Goal: Information Seeking & Learning: Learn about a topic

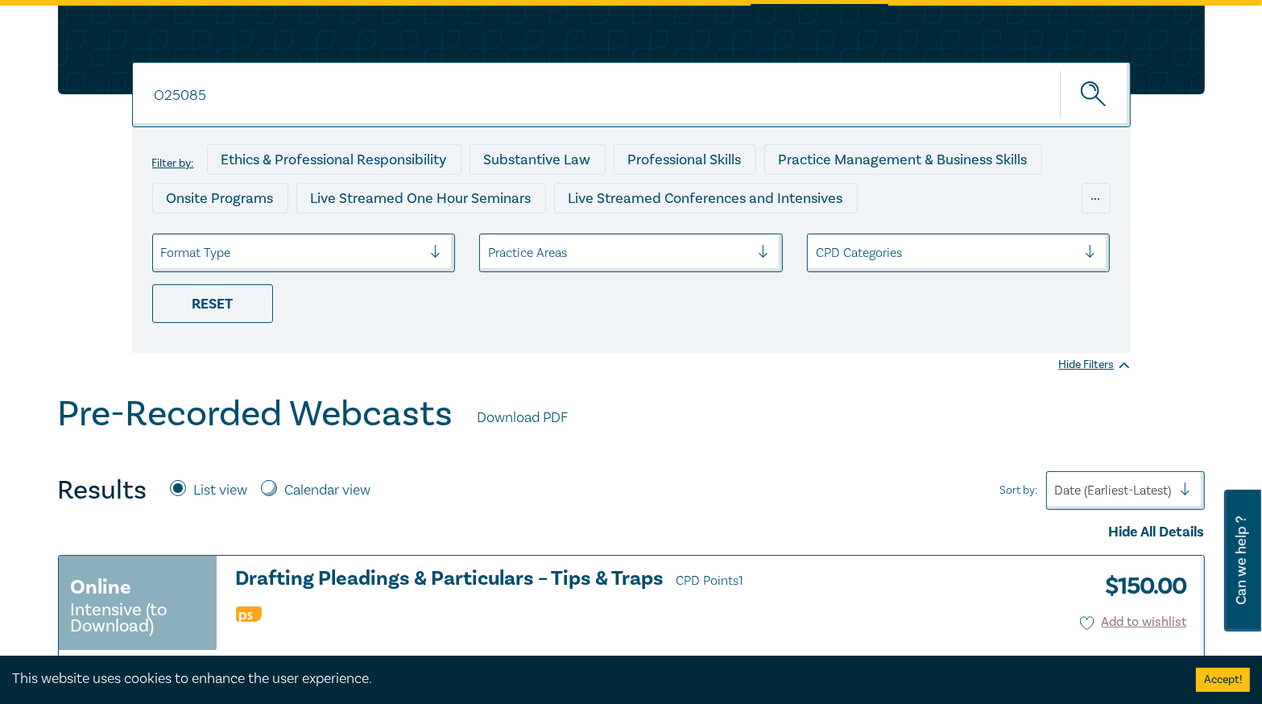
type input "O25085"
click at [1059, 70] on button "submit" at bounding box center [1094, 94] width 71 height 49
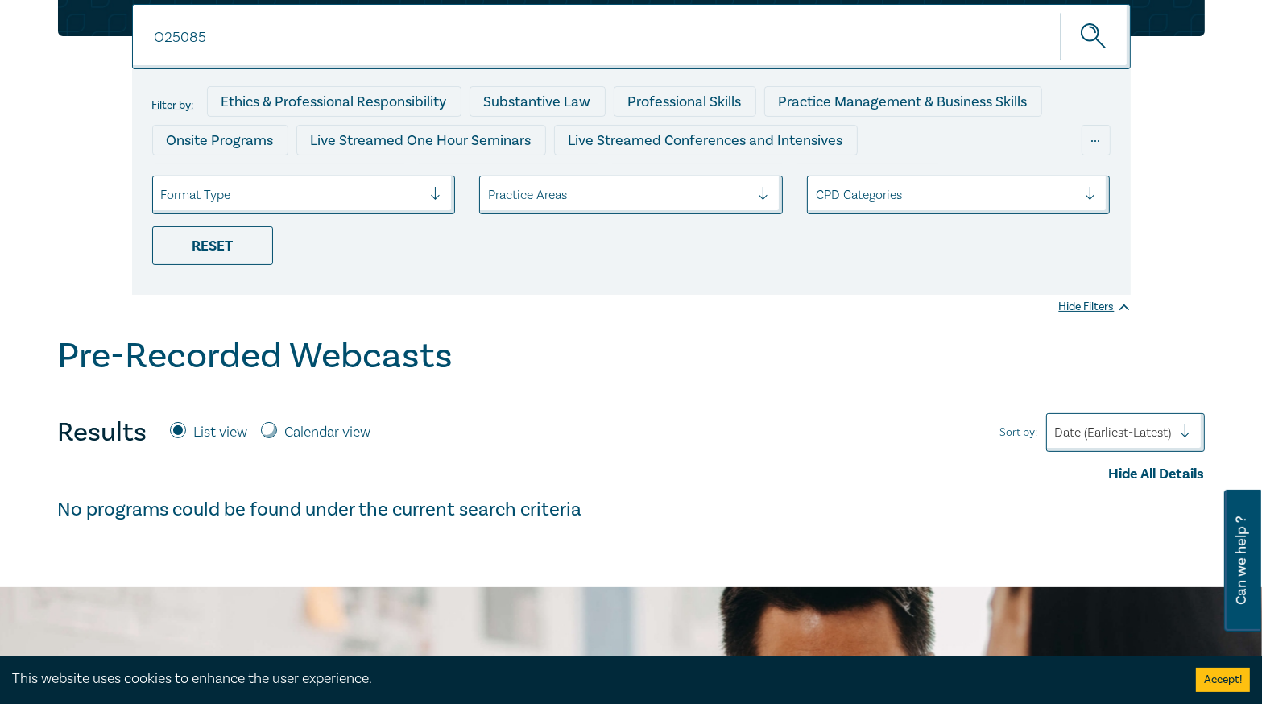
scroll to position [258, 0]
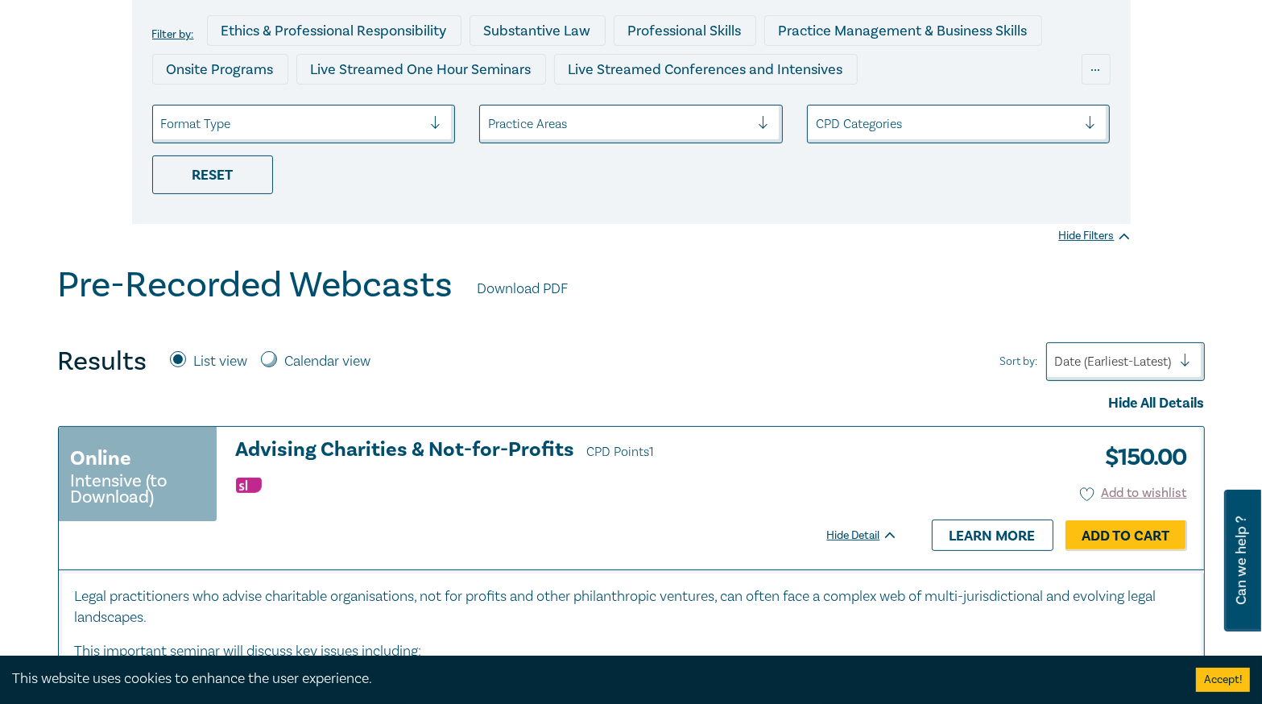
click at [460, 453] on h3 "Advising Charities & Not-for-Profits CPD Points 1" at bounding box center [567, 451] width 662 height 24
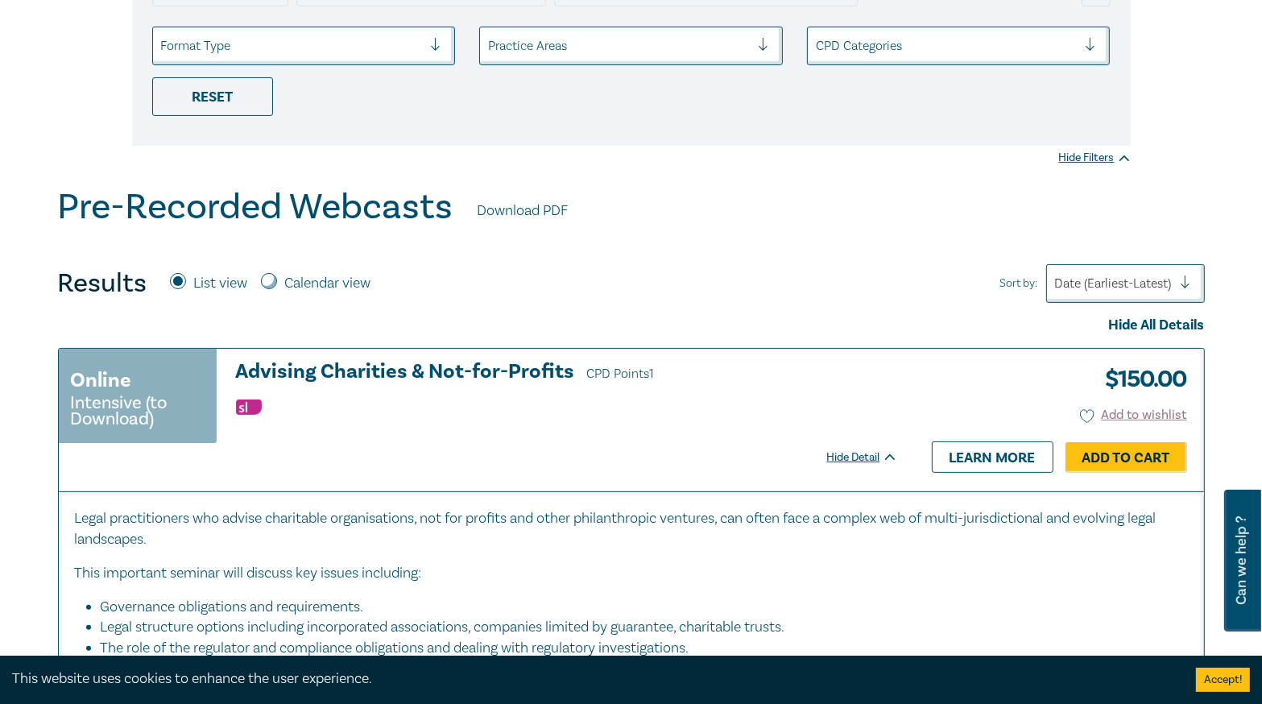
scroll to position [452, 0]
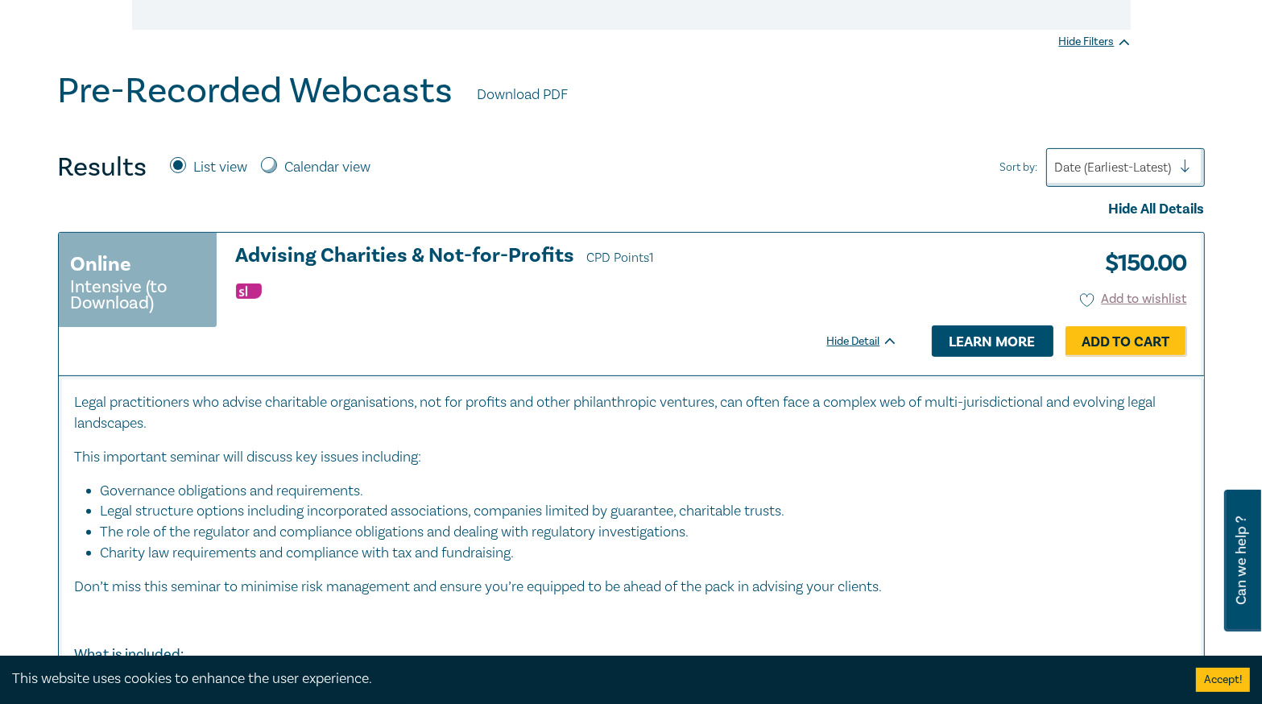
click at [973, 342] on link "Learn more" at bounding box center [992, 340] width 122 height 31
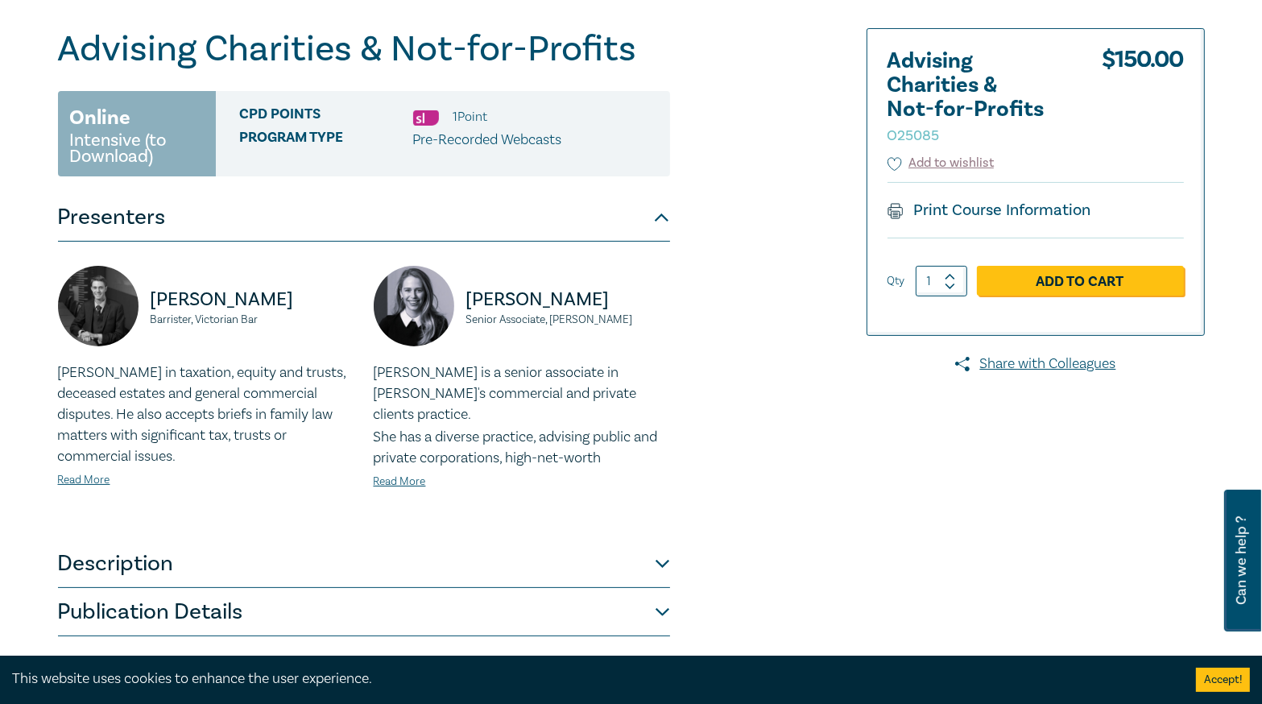
scroll to position [258, 0]
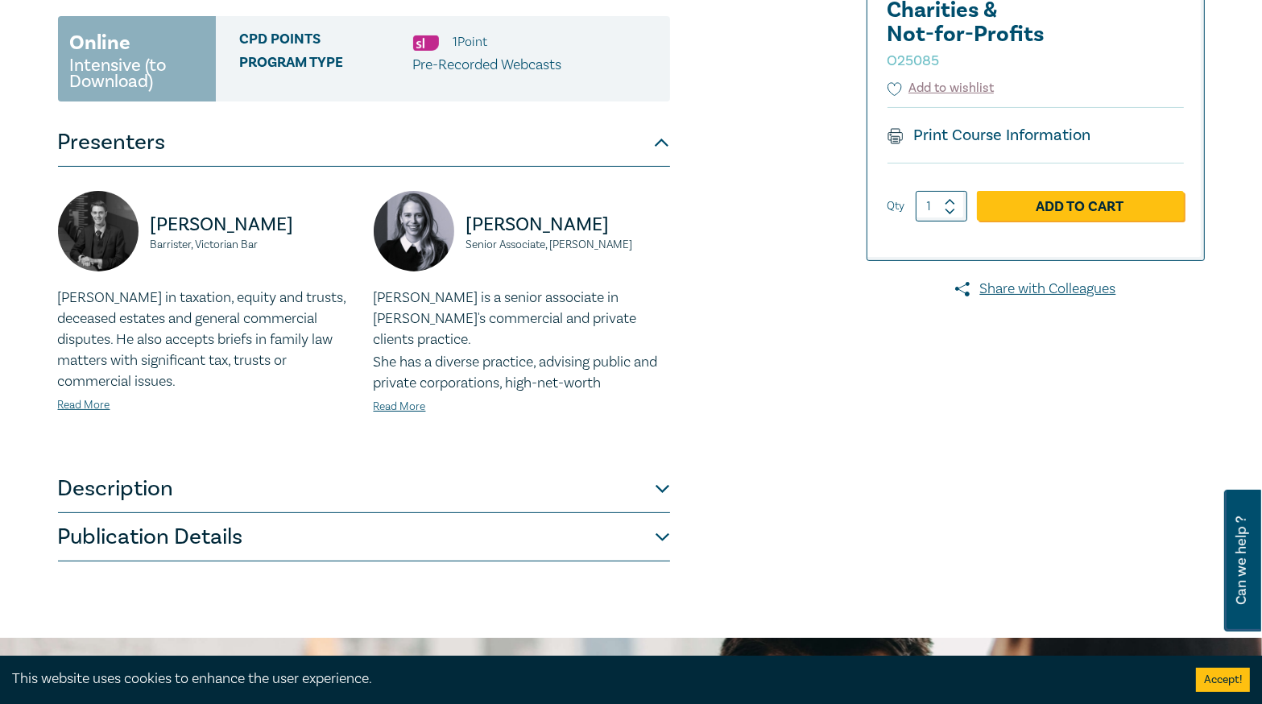
click at [573, 489] on button "Description" at bounding box center [364, 489] width 612 height 48
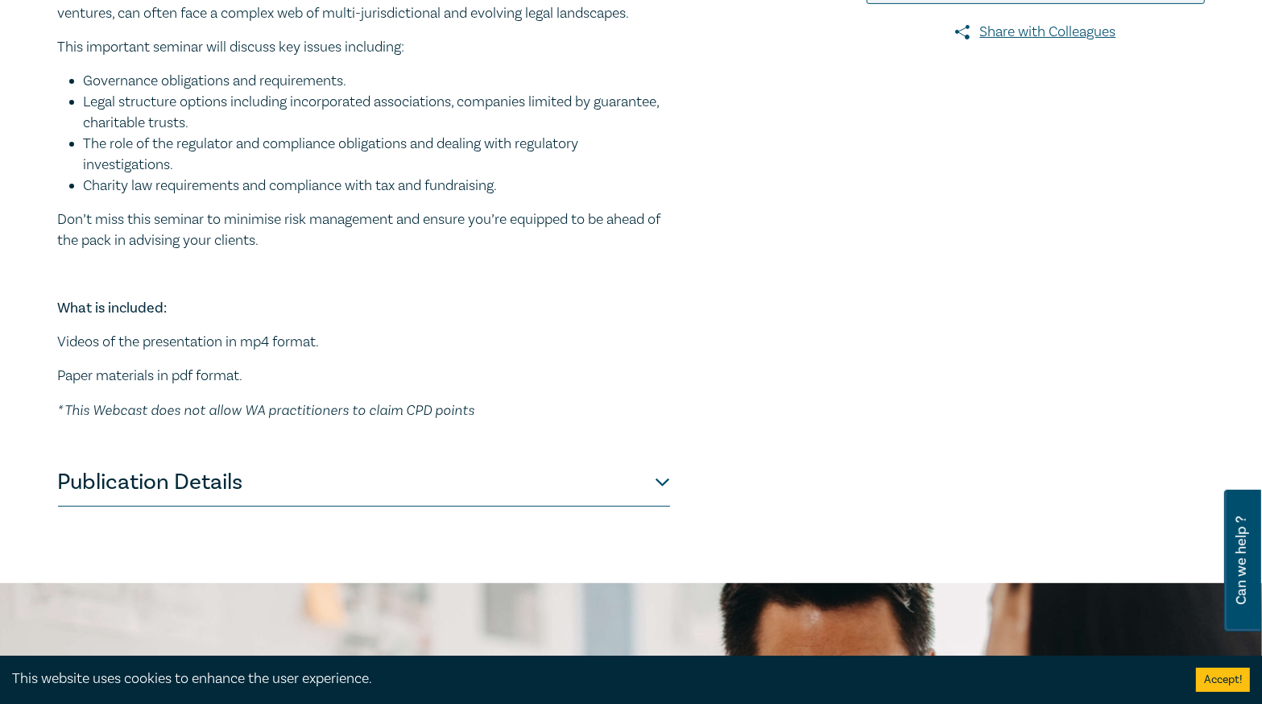
scroll to position [515, 0]
click at [526, 482] on button "Publication Details" at bounding box center [364, 481] width 612 height 48
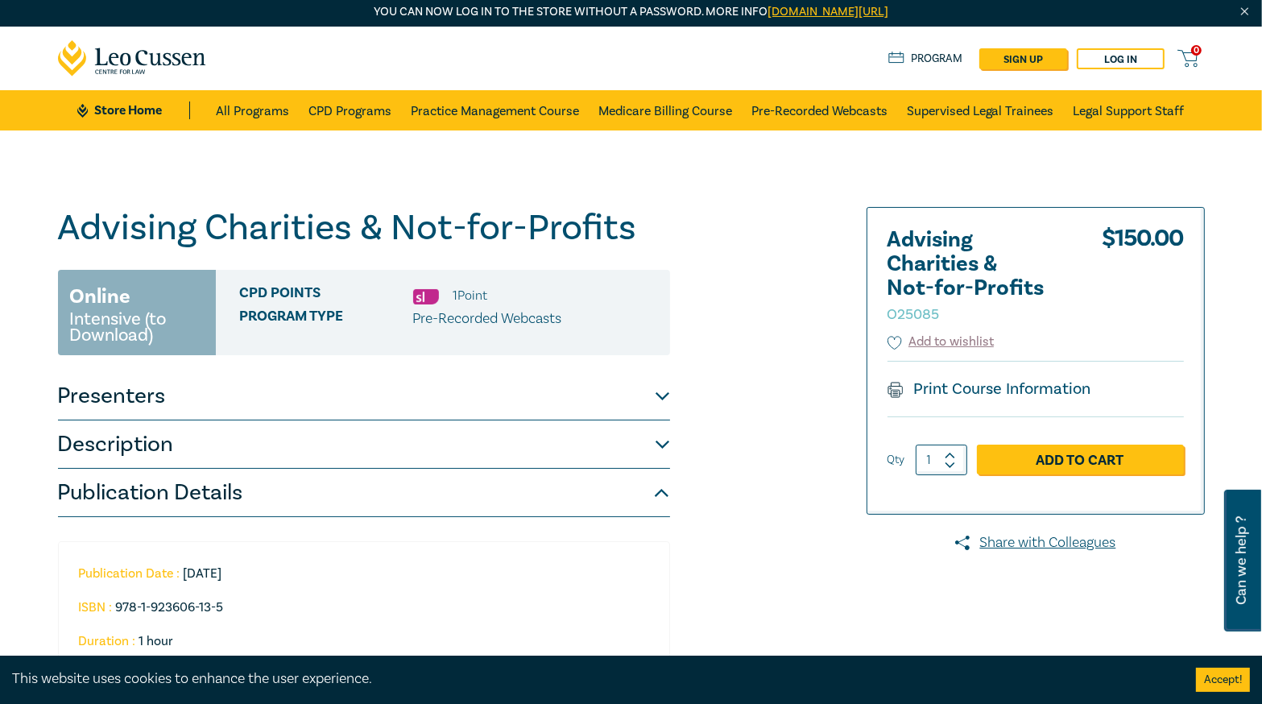
scroll to position [0, 0]
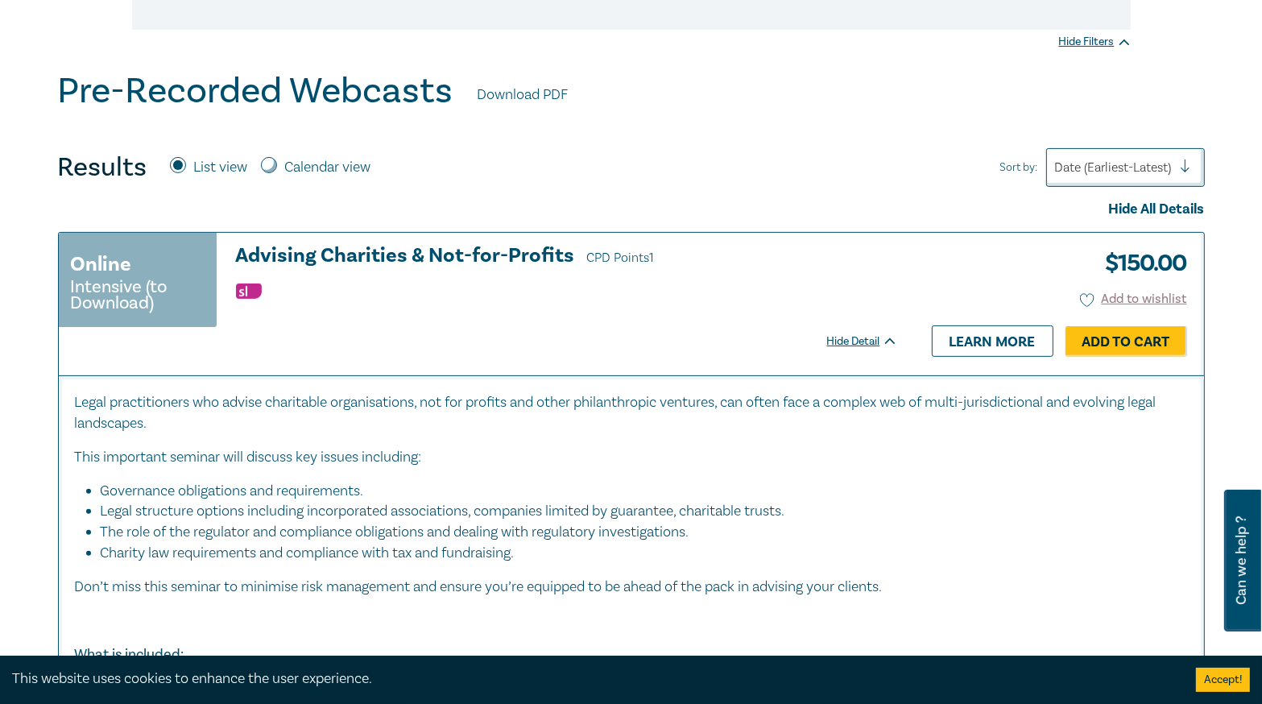
click at [337, 245] on h3 "Advising Charities & Not-for-Profits CPD Points 1" at bounding box center [567, 257] width 662 height 24
